Goal: Ask a question

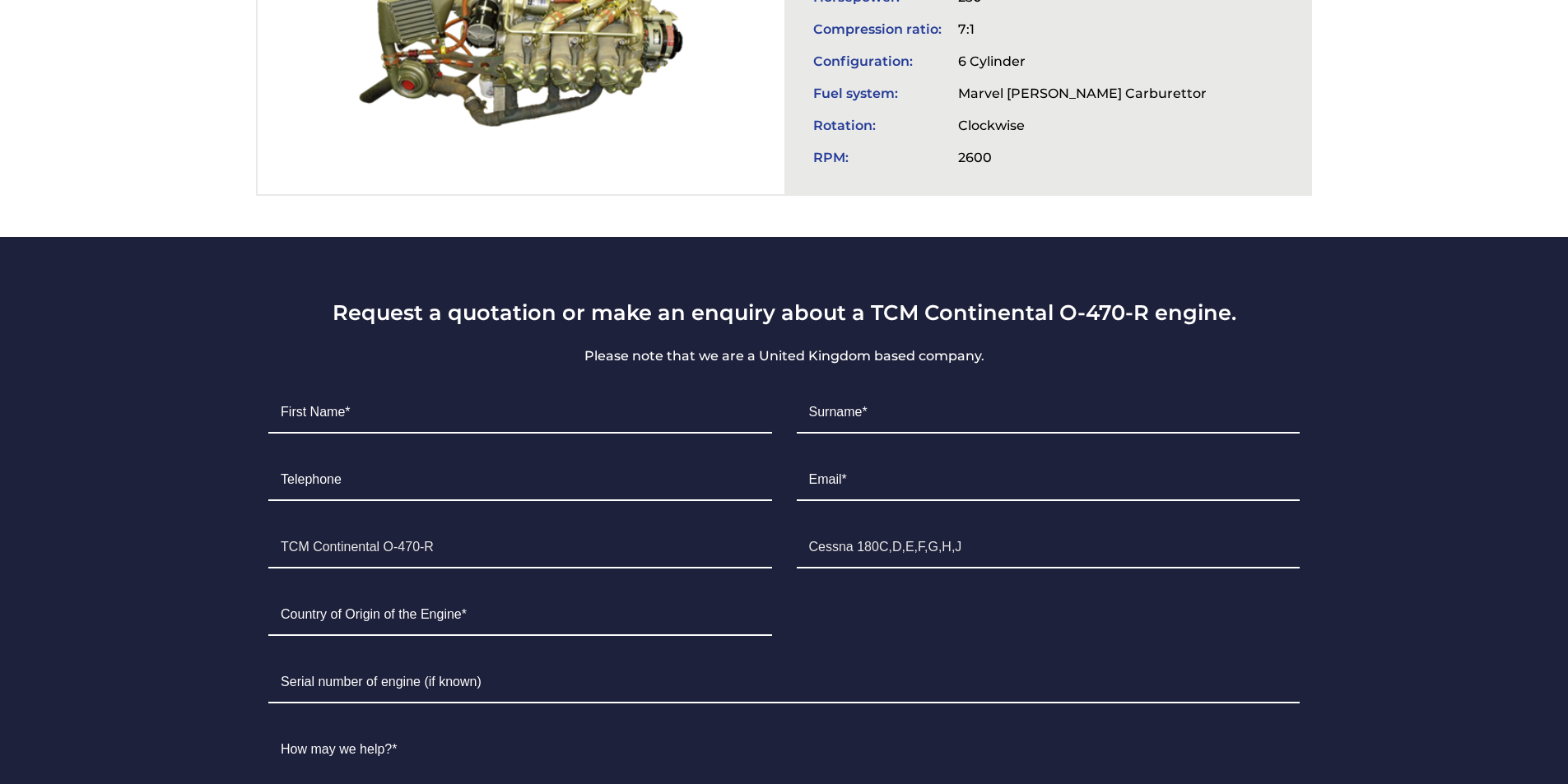
scroll to position [823, 0]
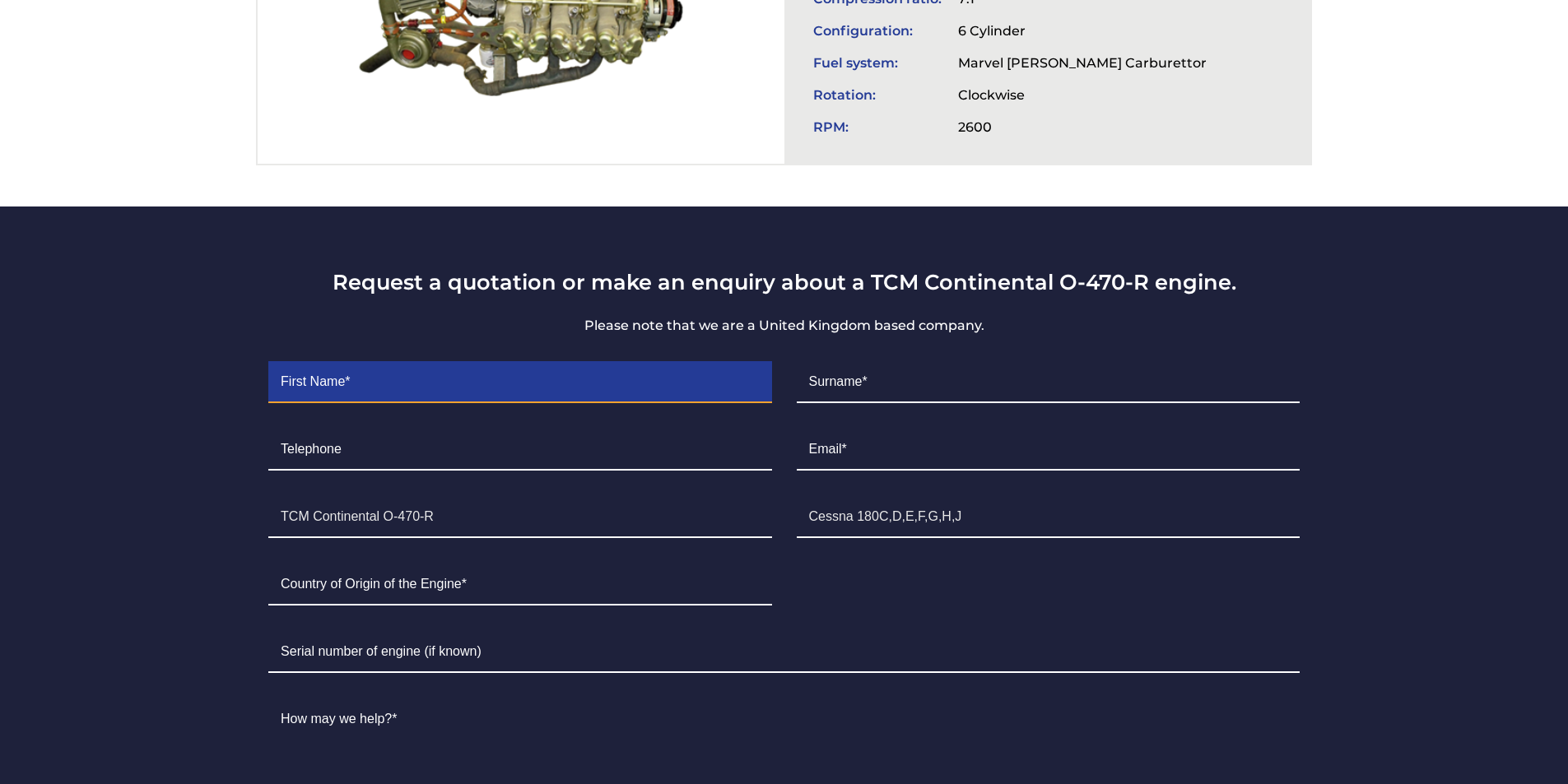
click at [565, 362] on input "Contact form" at bounding box center [520, 383] width 503 height 41
type input "[PERSON_NAME]"
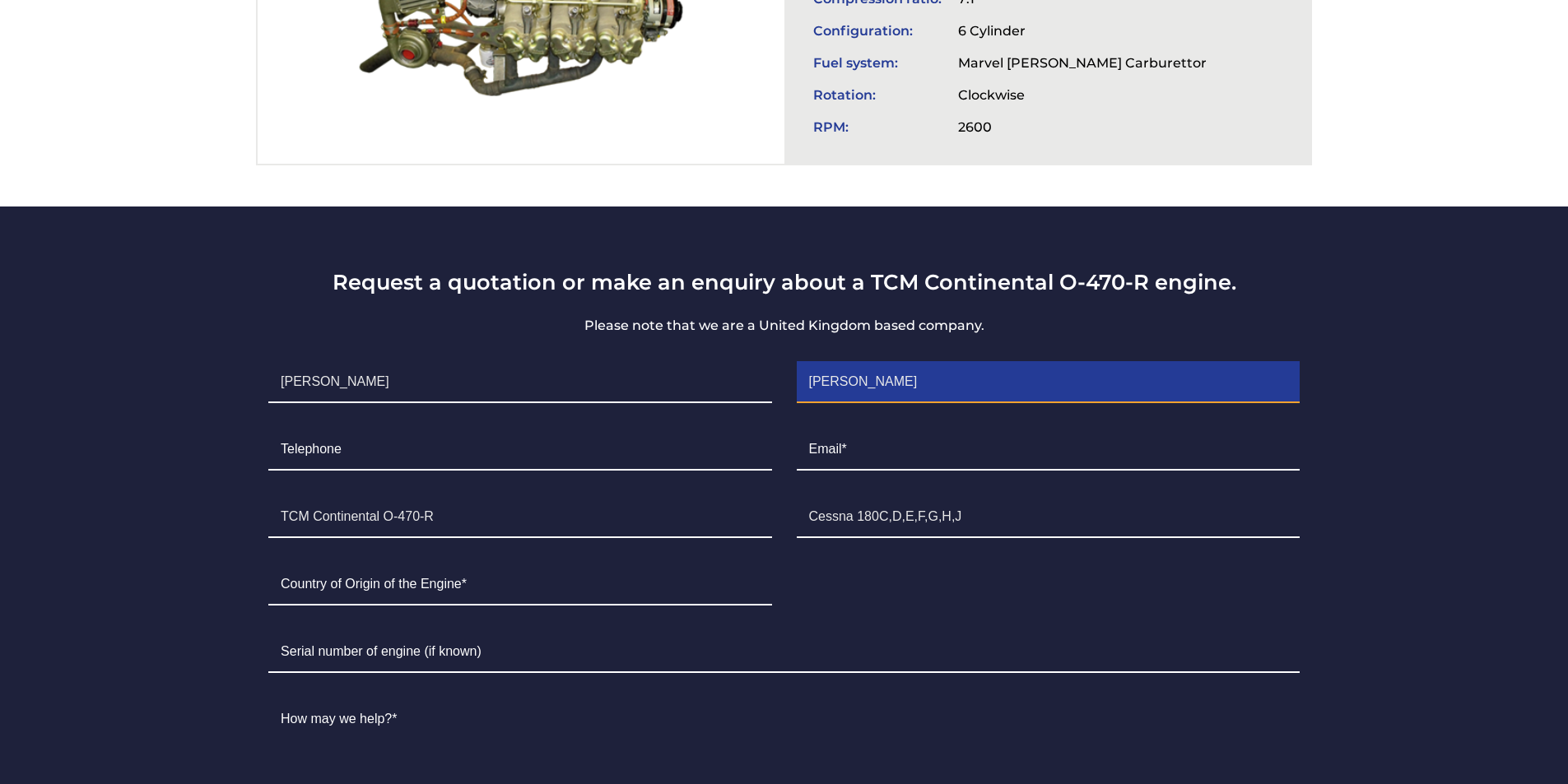
type input "7866482950"
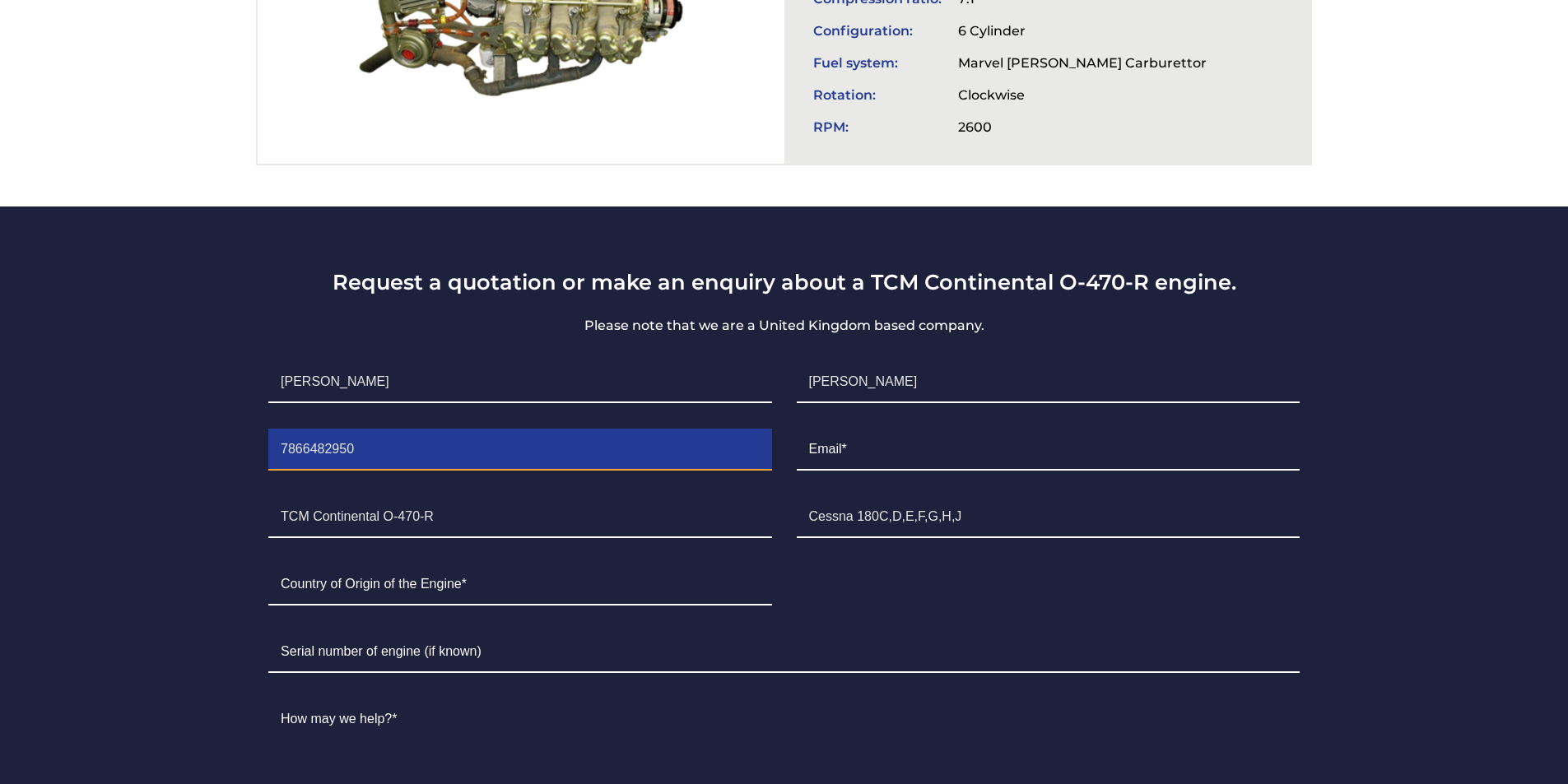
type input "[PERSON_NAME][EMAIL_ADDRESS][DOMAIN_NAME]"
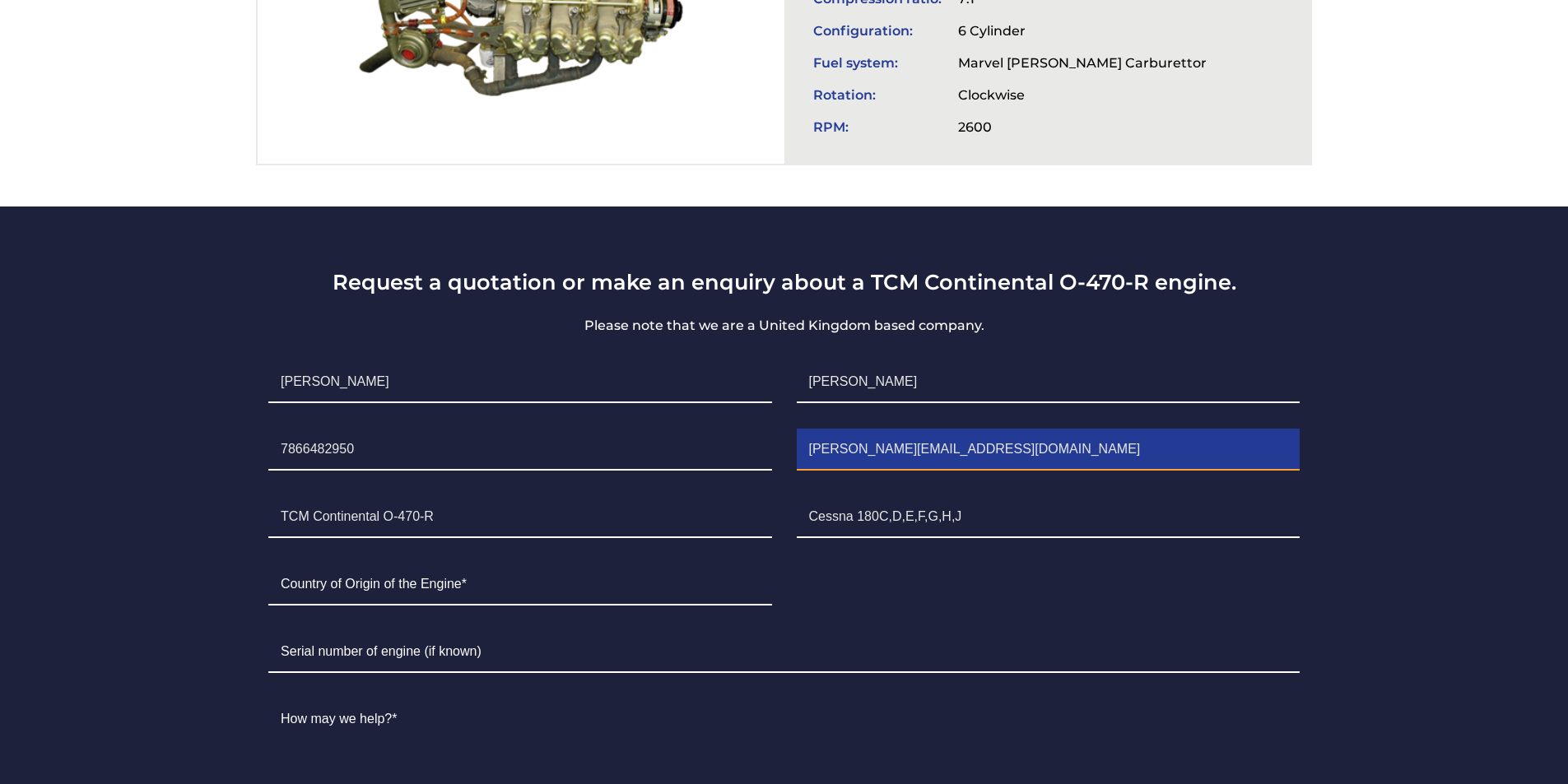
type input "[GEOGRAPHIC_DATA]"
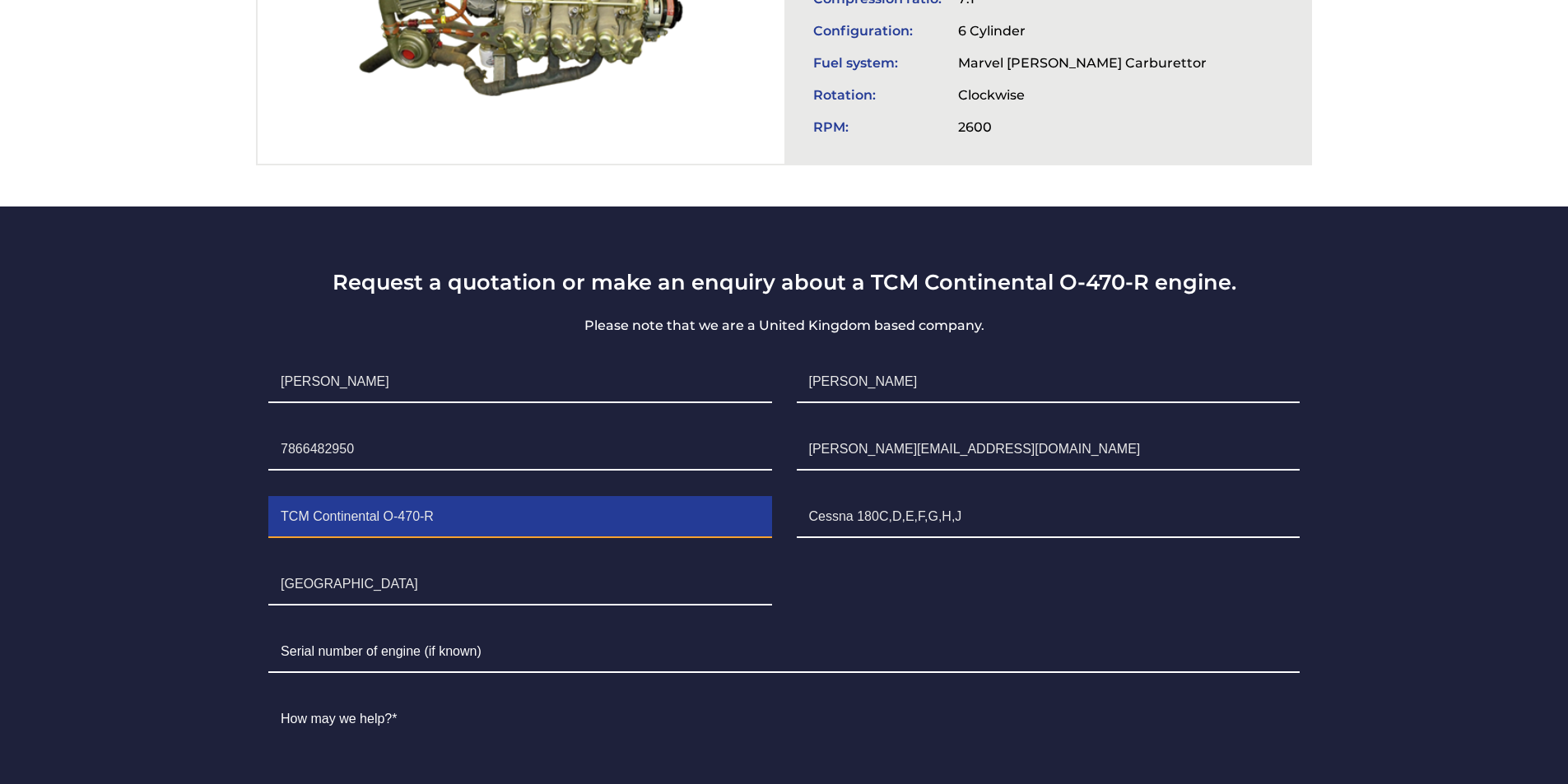
click at [606, 518] on input "TCM Continental O-470-R" at bounding box center [520, 518] width 503 height 41
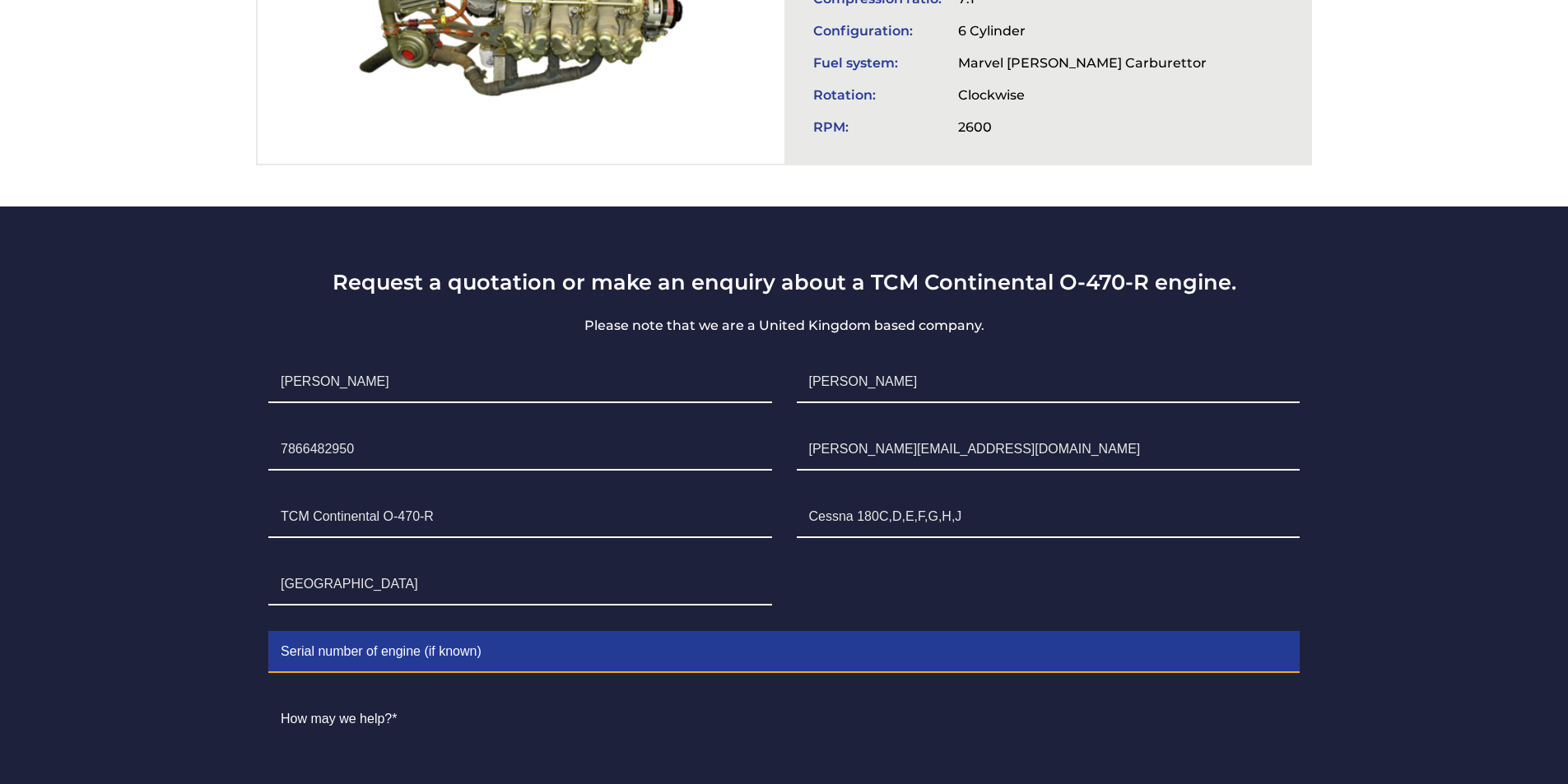
click at [575, 644] on input "Contact form" at bounding box center [784, 652] width 1031 height 41
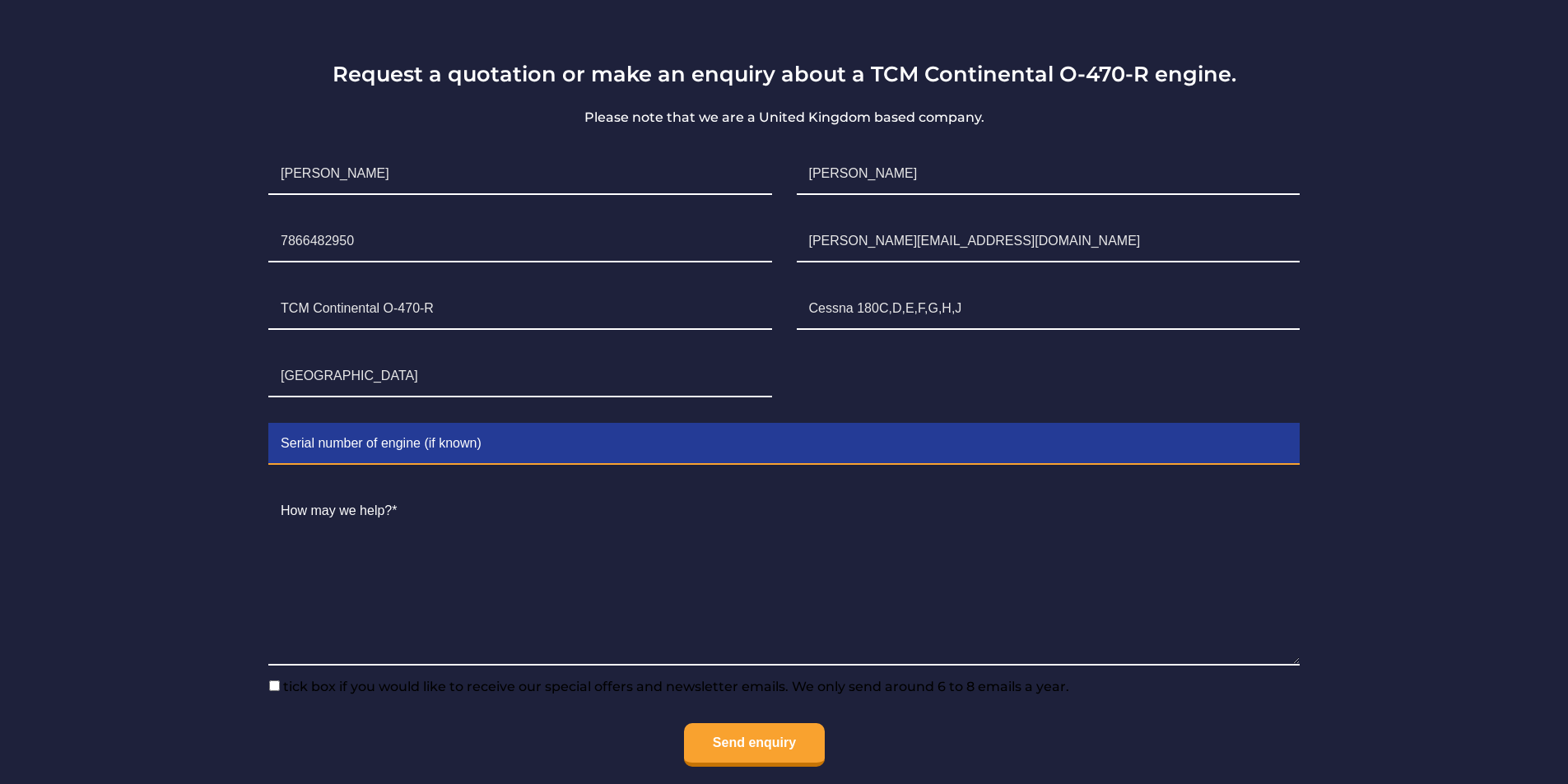
scroll to position [1069, 0]
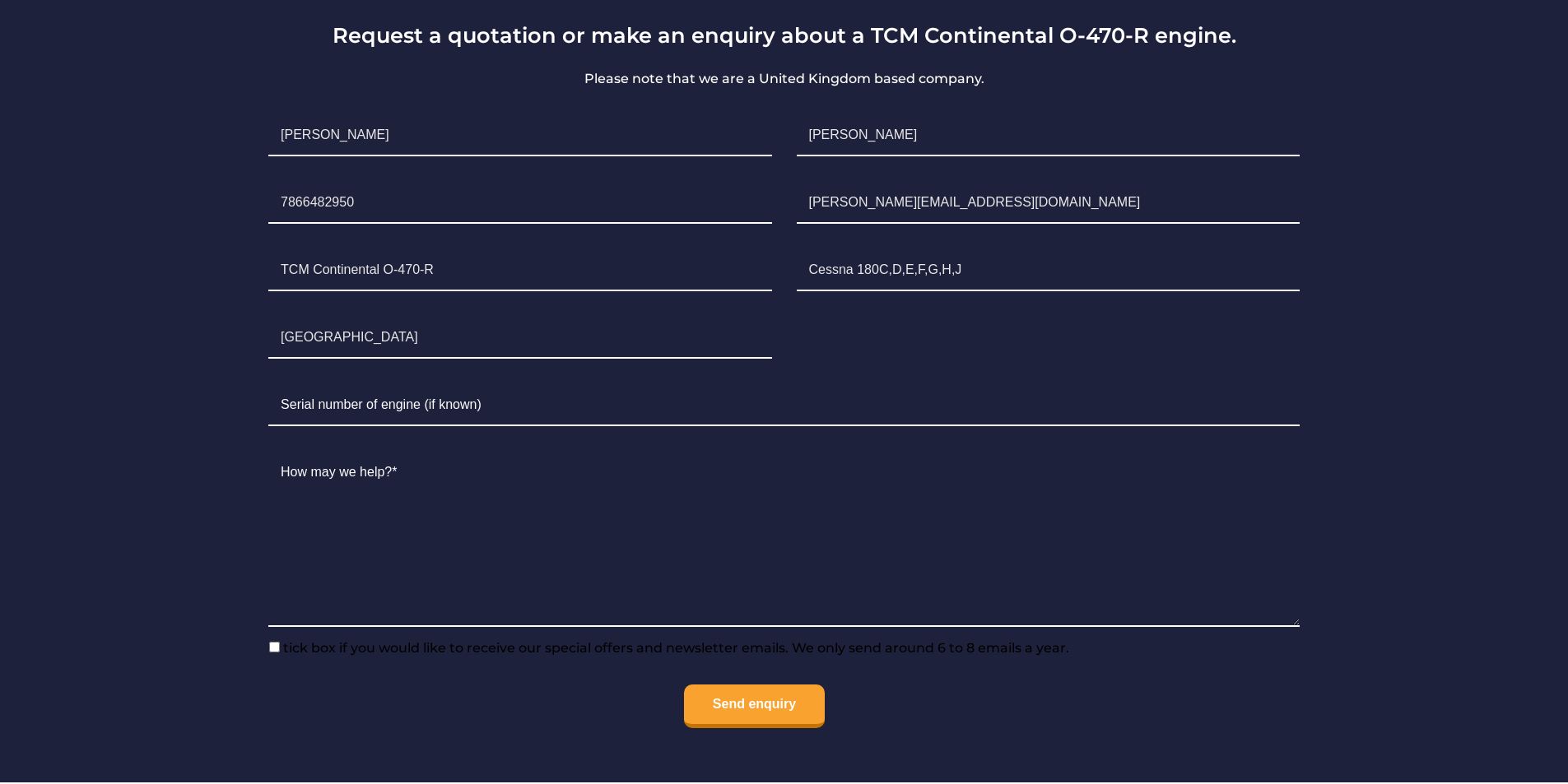
click at [279, 641] on input"] "tick box if you would like to receive our special offers and newsletter emails.…" at bounding box center [275, 647] width 11 height 11
checkbox input"] "true"
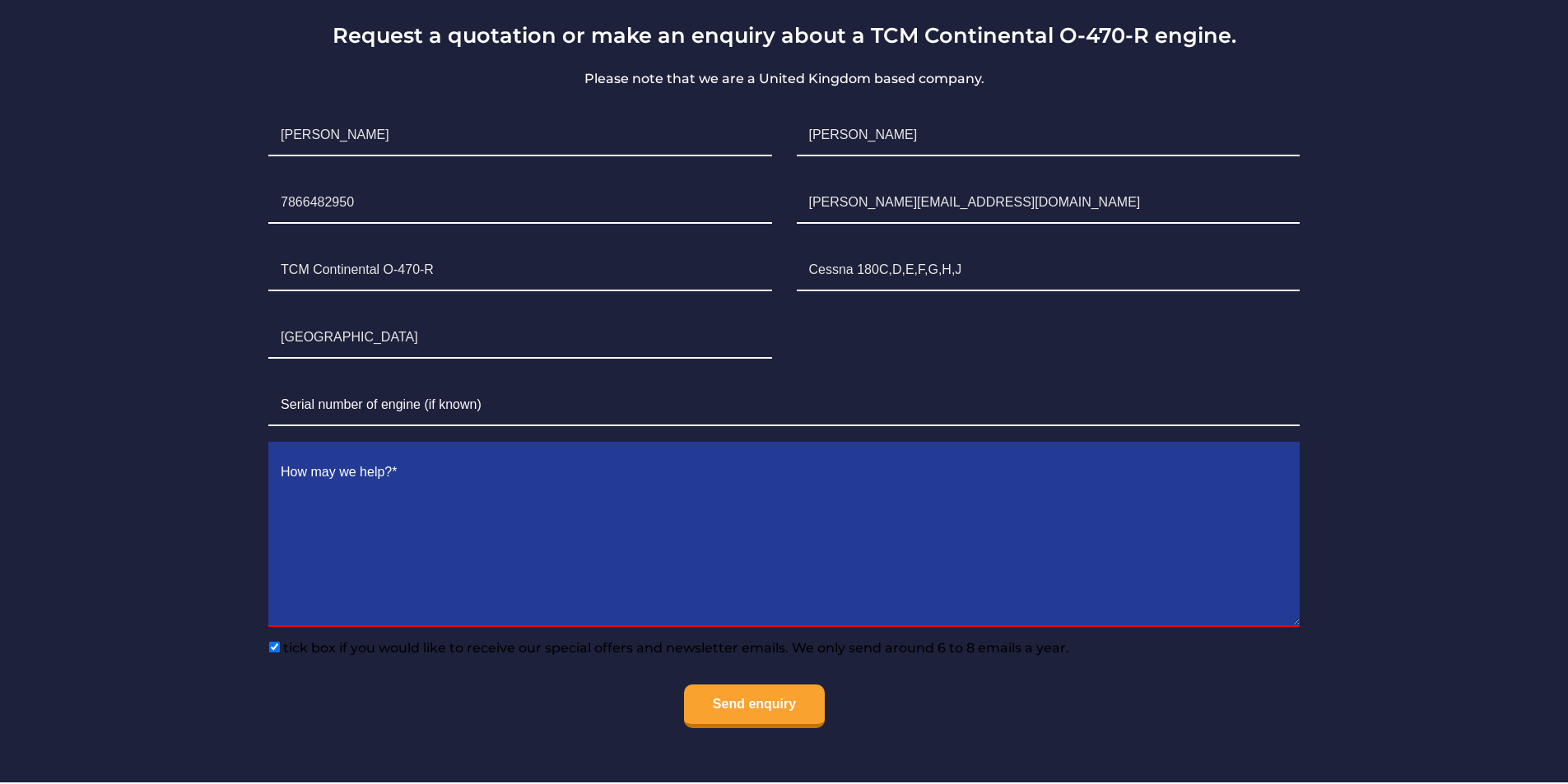
click at [418, 462] on textarea "Contact form" at bounding box center [784, 539] width 1031 height 174
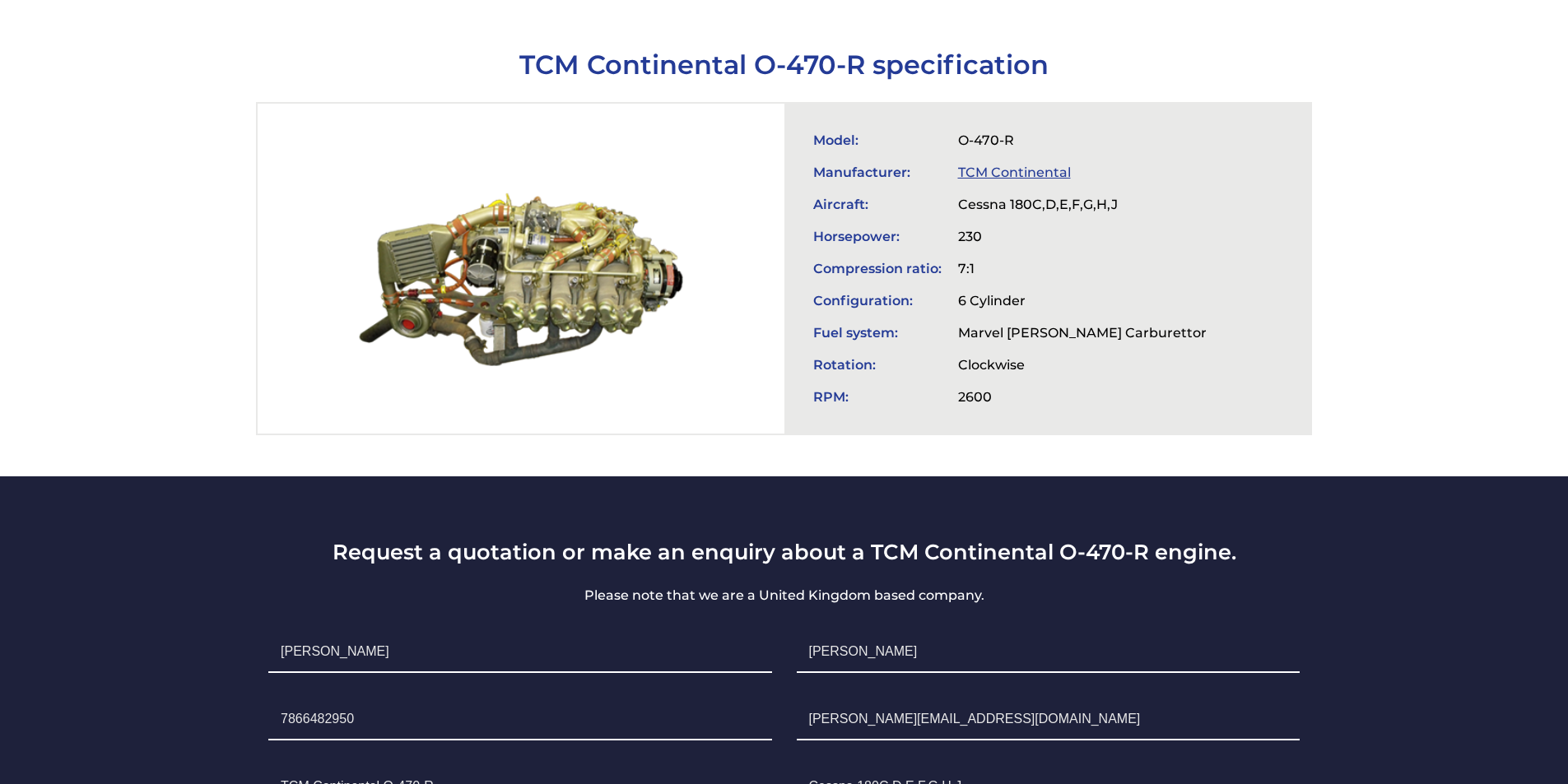
scroll to position [493, 0]
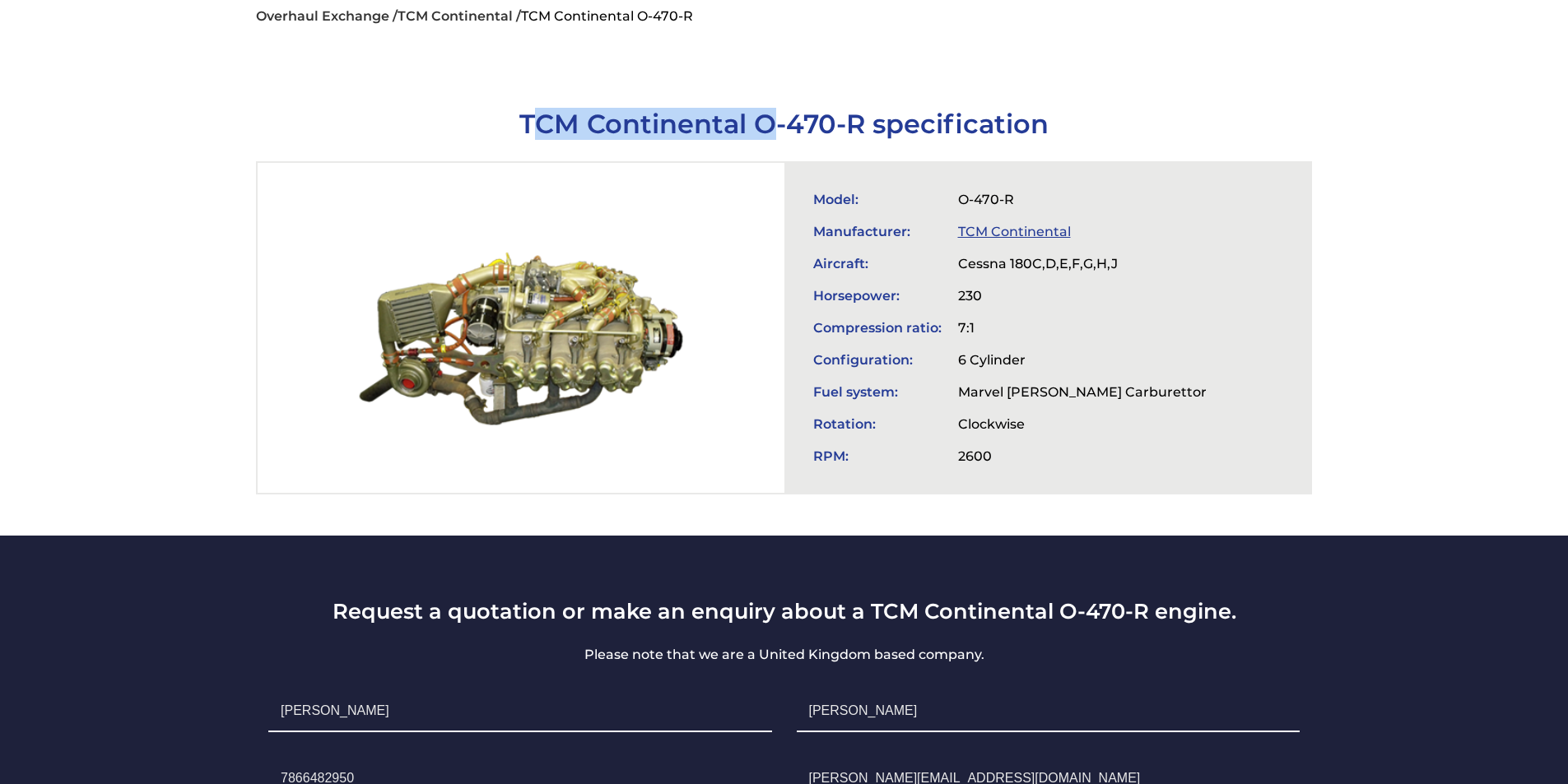
drag, startPoint x: 529, startPoint y: 117, endPoint x: 653, endPoint y: 120, distance: 124.0
click at [781, 127] on h1 "TCM Continental O-470-R specification" at bounding box center [784, 124] width 1056 height 32
drag, startPoint x: 522, startPoint y: 110, endPoint x: 865, endPoint y: 127, distance: 343.4
click at [865, 127] on h1 "TCM Continental O-470-R specification" at bounding box center [784, 124] width 1056 height 32
copy h1 "TCM Continental O-470-R"
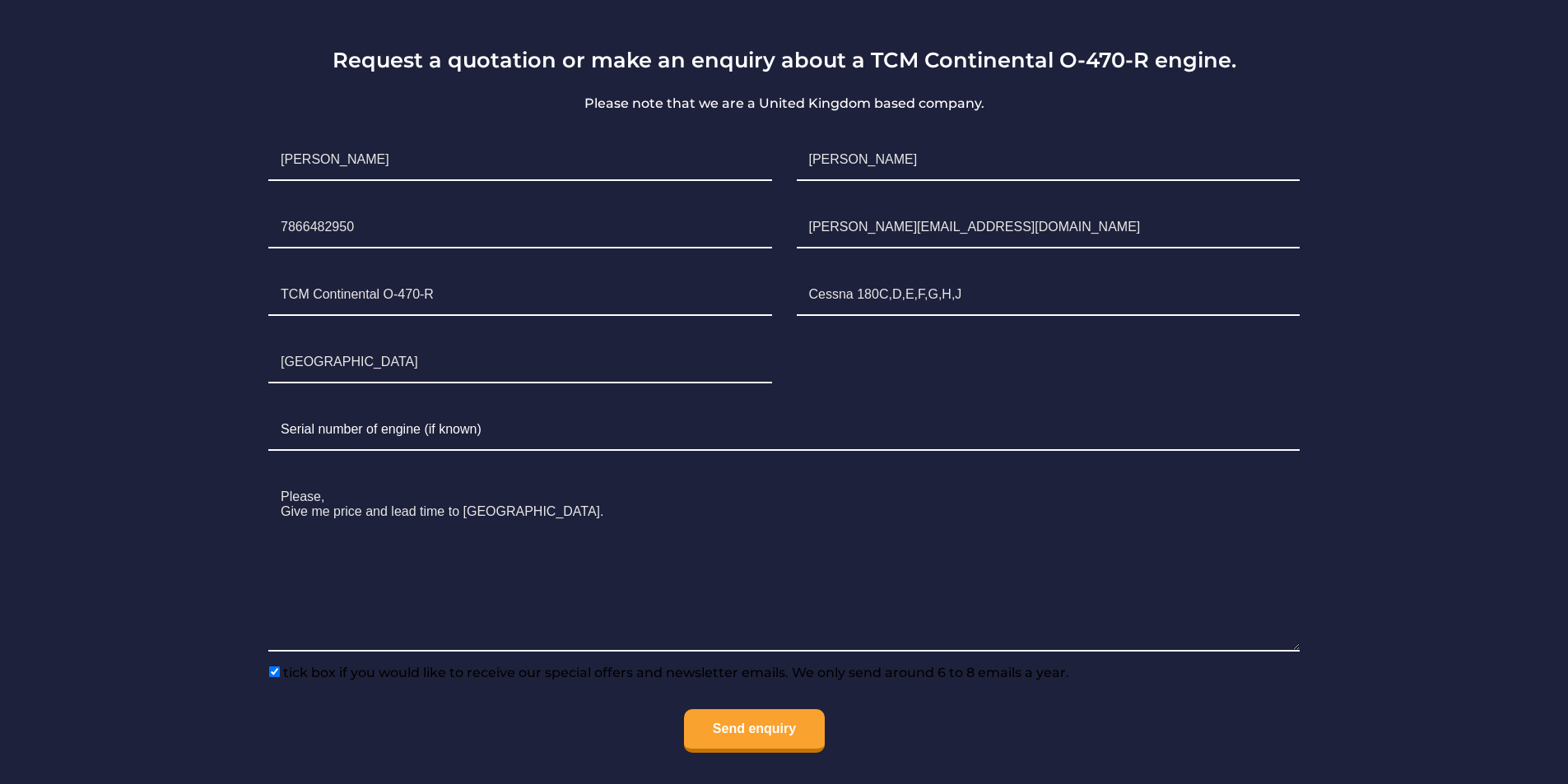
scroll to position [1069, 0]
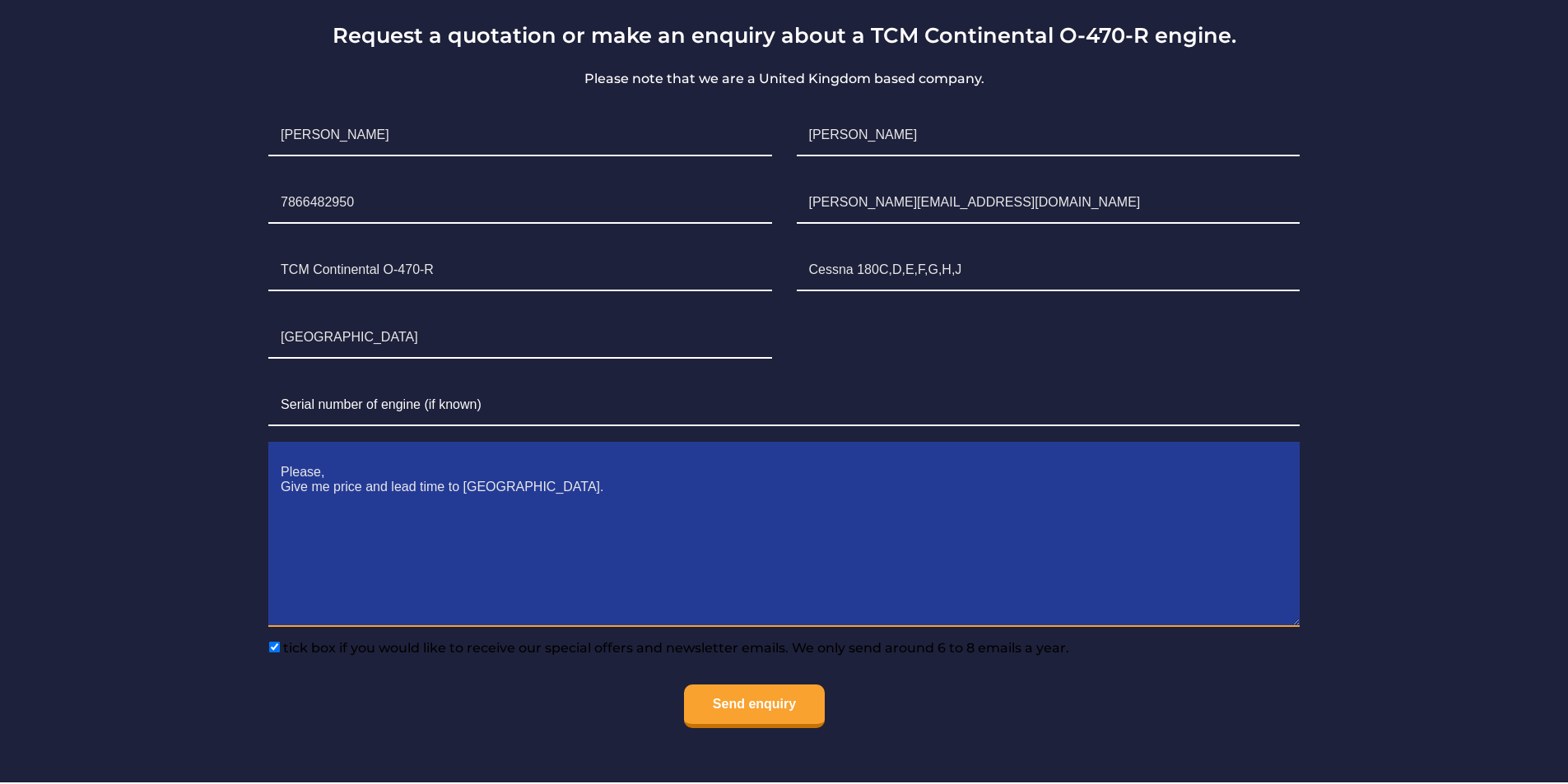
click at [562, 525] on textarea "Please, Give me price and lead time to [GEOGRAPHIC_DATA]." at bounding box center [784, 539] width 1031 height 174
paste textarea "TCM Continental O-470-R"
type textarea "Please, Give me price and lead time to [GEOGRAPHIC_DATA]. TCM Continental O-470…"
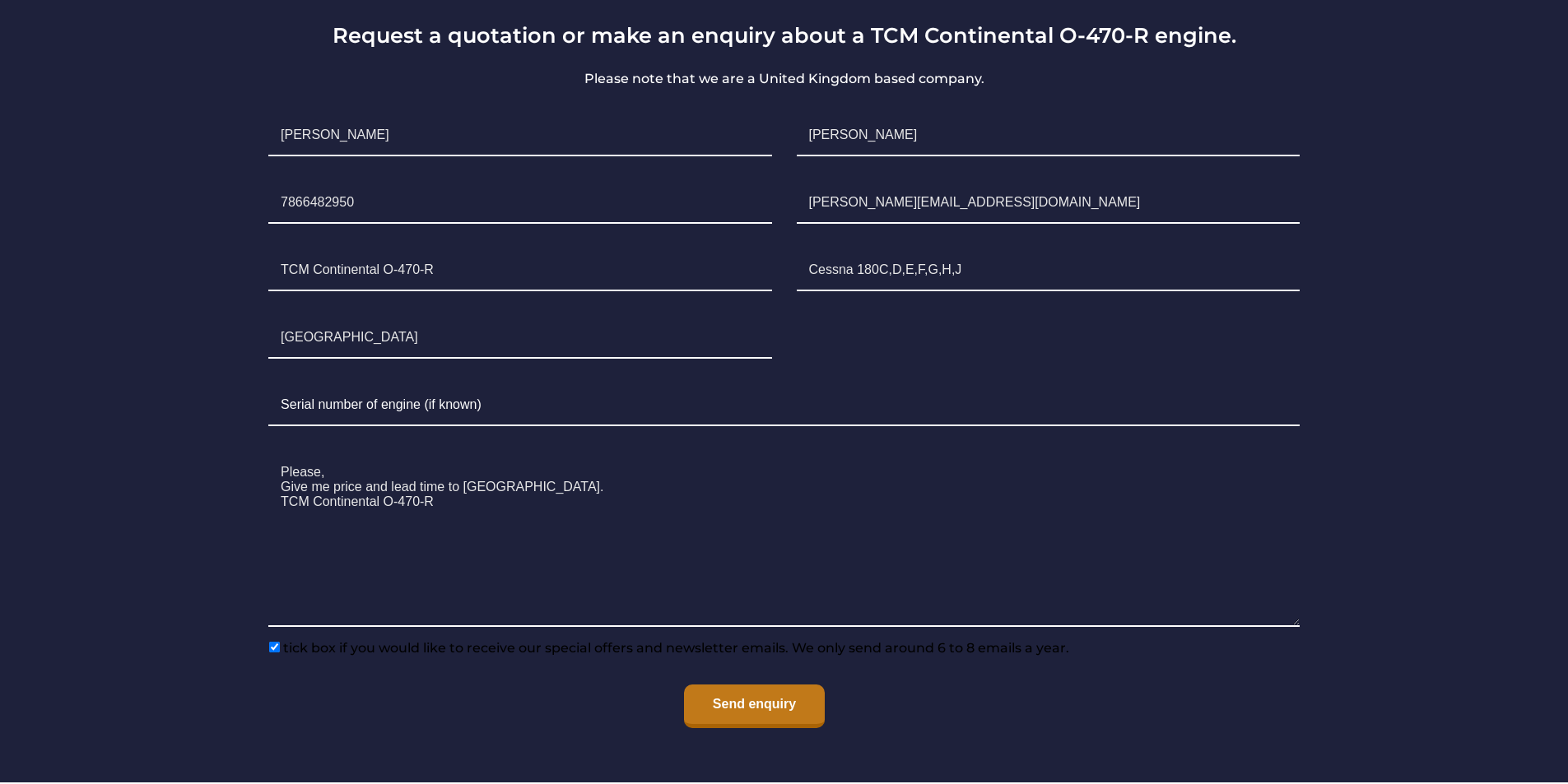
click at [756, 694] on input "Send enquiry" at bounding box center [754, 706] width 141 height 44
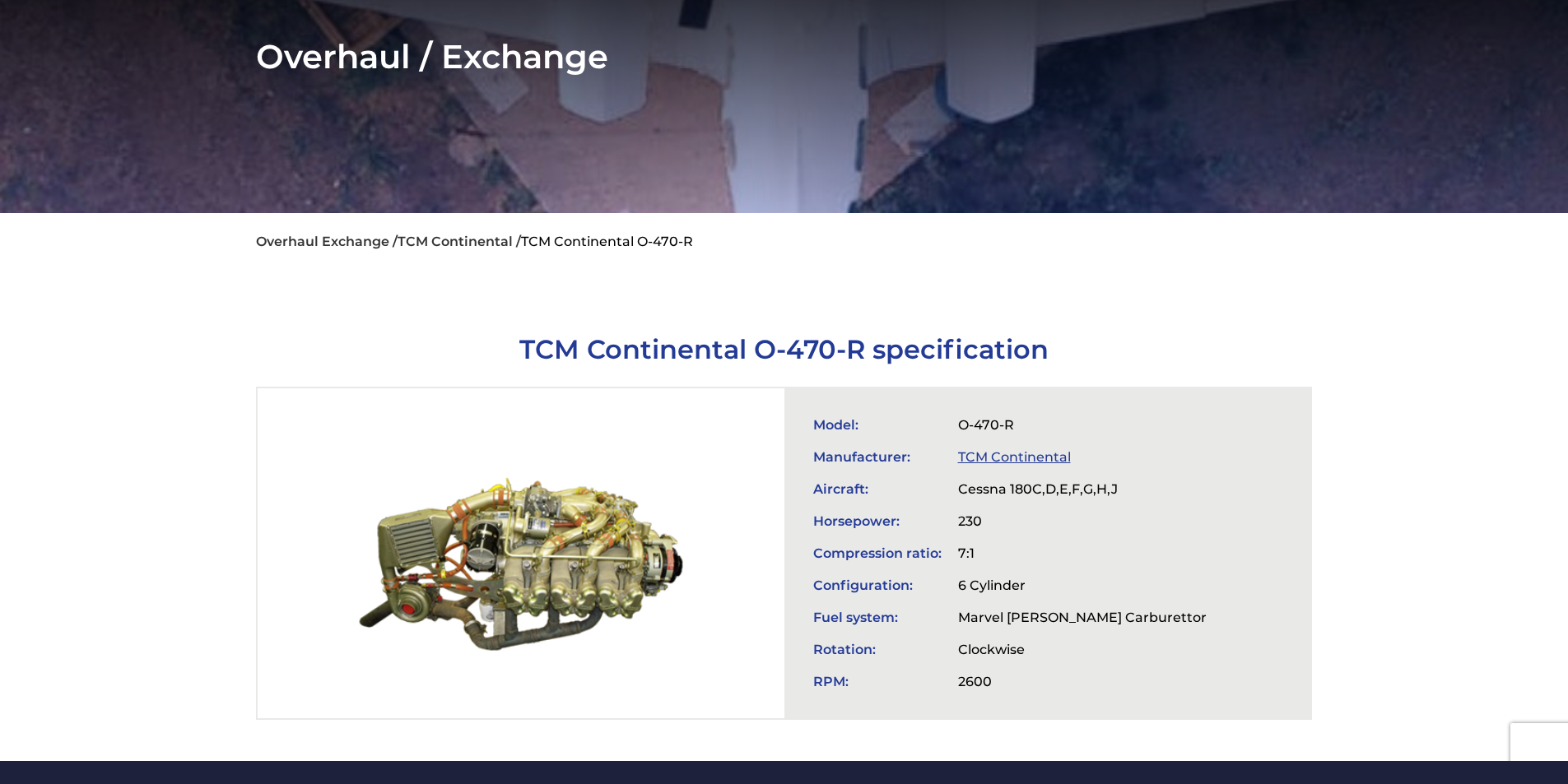
scroll to position [0, 0]
